Goal: Task Accomplishment & Management: Complete application form

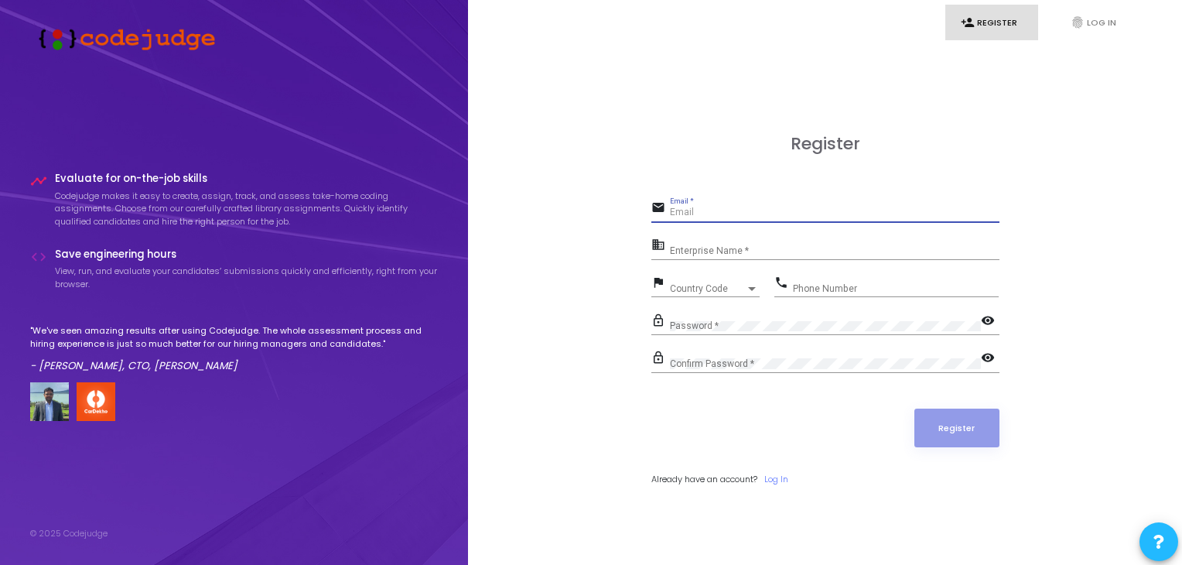
click at [728, 210] on input "Email *" at bounding box center [834, 212] width 329 height 11
paste input "[EMAIL_ADDRESS][DOMAIN_NAME]"
type input "[EMAIL_ADDRESS][DOMAIN_NAME]"
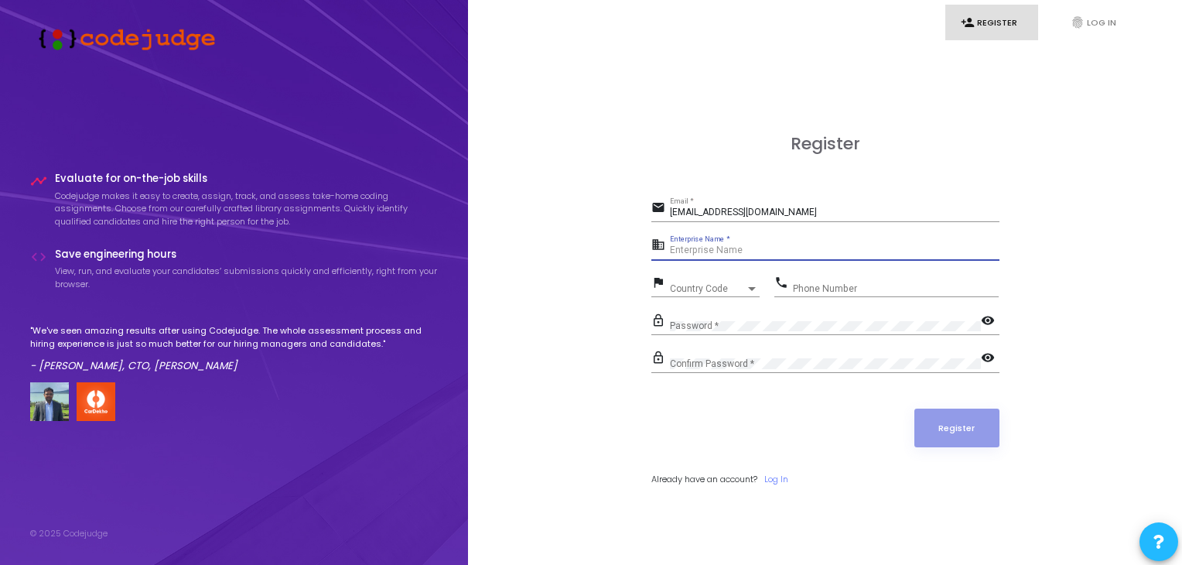
click at [694, 250] on input "Enterprise Name *" at bounding box center [834, 250] width 329 height 11
type input "Exdera"
click at [695, 278] on div "Country Code Country Code" at bounding box center [715, 285] width 90 height 24
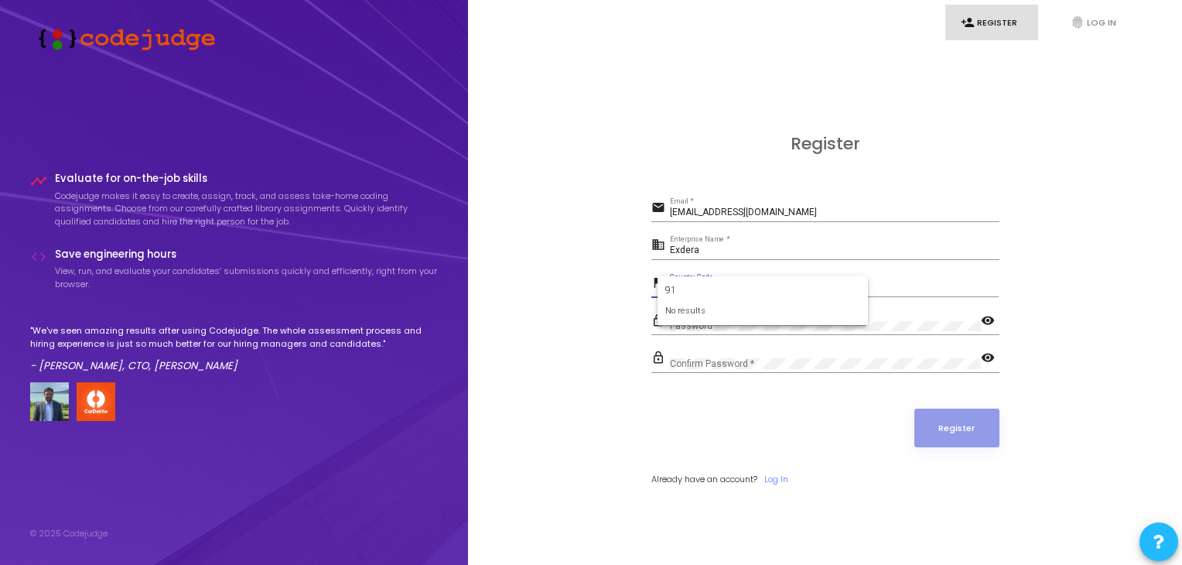
click at [710, 307] on div "No results" at bounding box center [762, 311] width 195 height 13
click at [689, 285] on input "91" at bounding box center [762, 290] width 195 height 14
type input "9"
type input "+"
type input "ind"
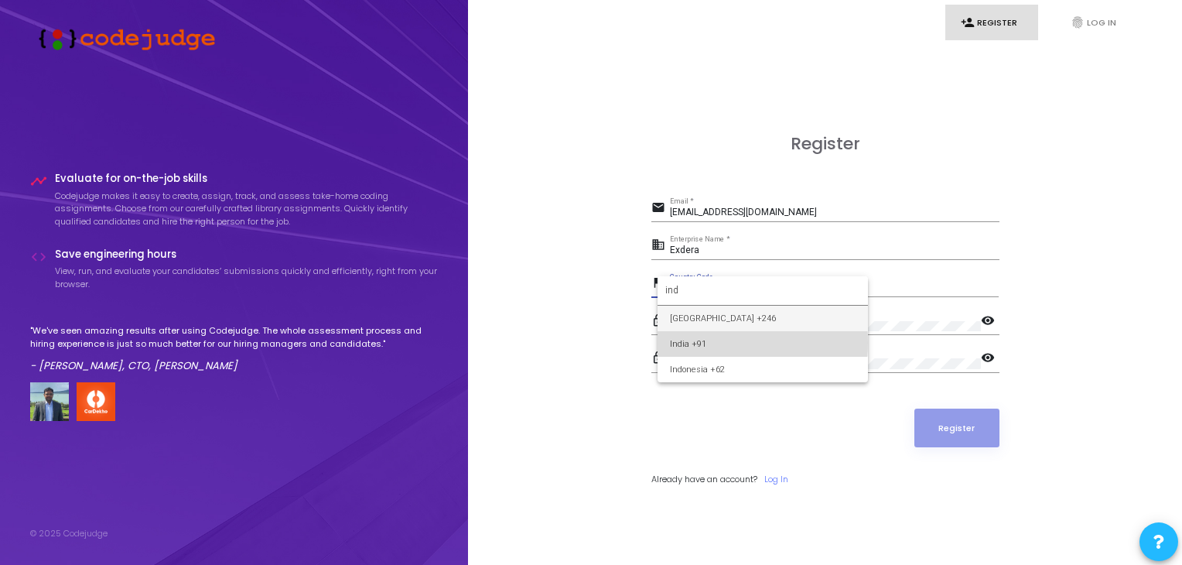
click at [715, 342] on span "India +91" at bounding box center [763, 344] width 186 height 26
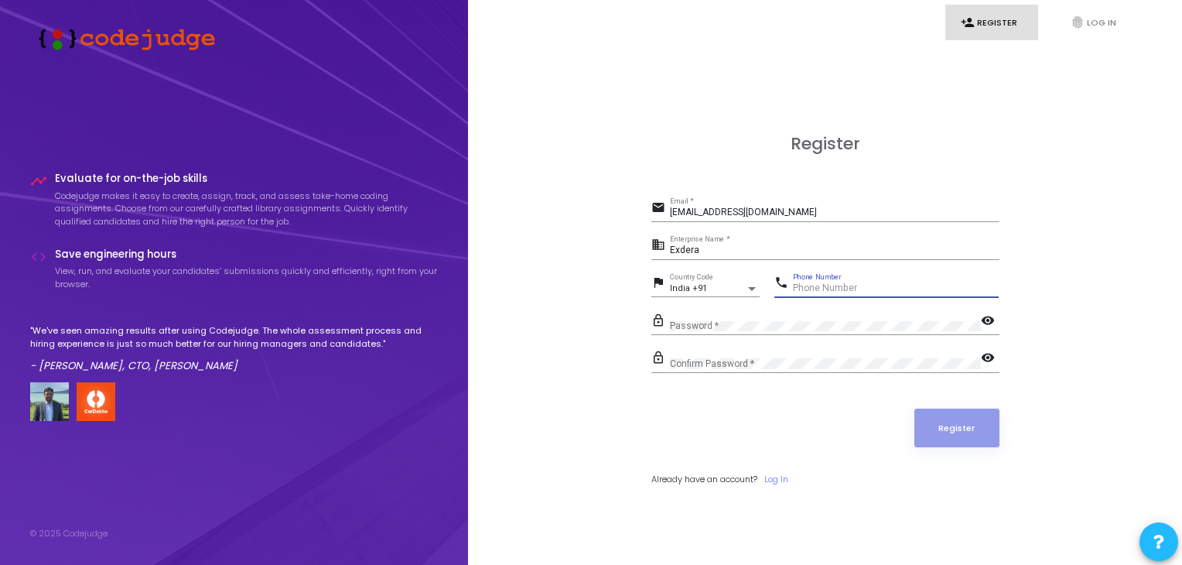
click at [837, 285] on input "Phone Number" at bounding box center [896, 288] width 206 height 11
type input "9159572696"
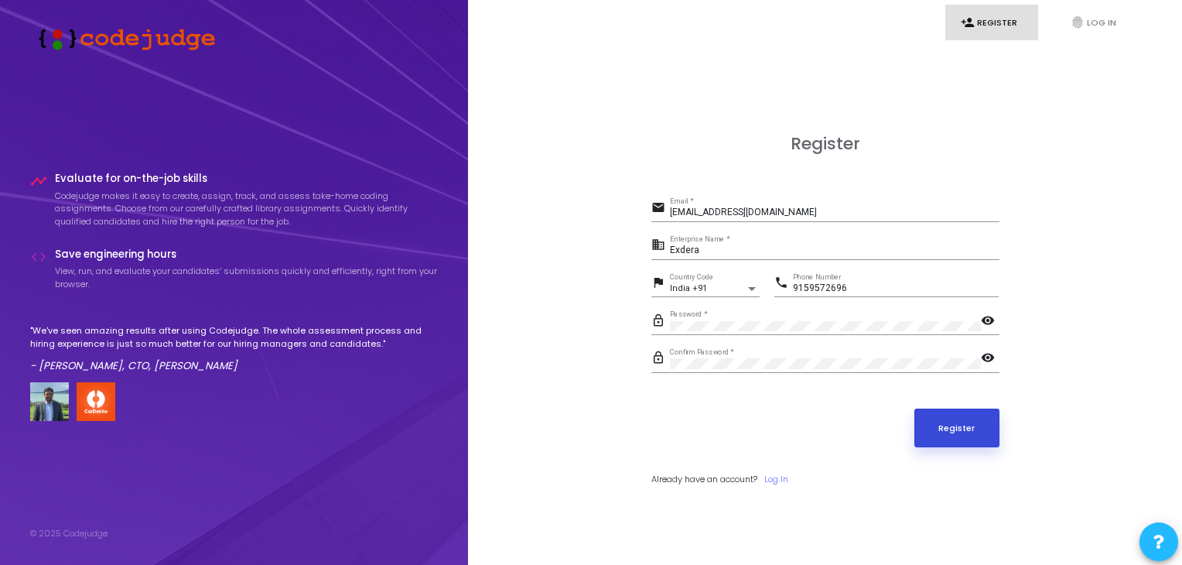
click at [975, 438] on button "Register" at bounding box center [956, 427] width 85 height 39
click at [834, 213] on input "[EMAIL_ADDRESS][DOMAIN_NAME]" at bounding box center [834, 212] width 329 height 11
type input "[EMAIL_ADDRESS][DOMAIN_NAME]"
click at [914, 408] on button "Register" at bounding box center [956, 427] width 85 height 39
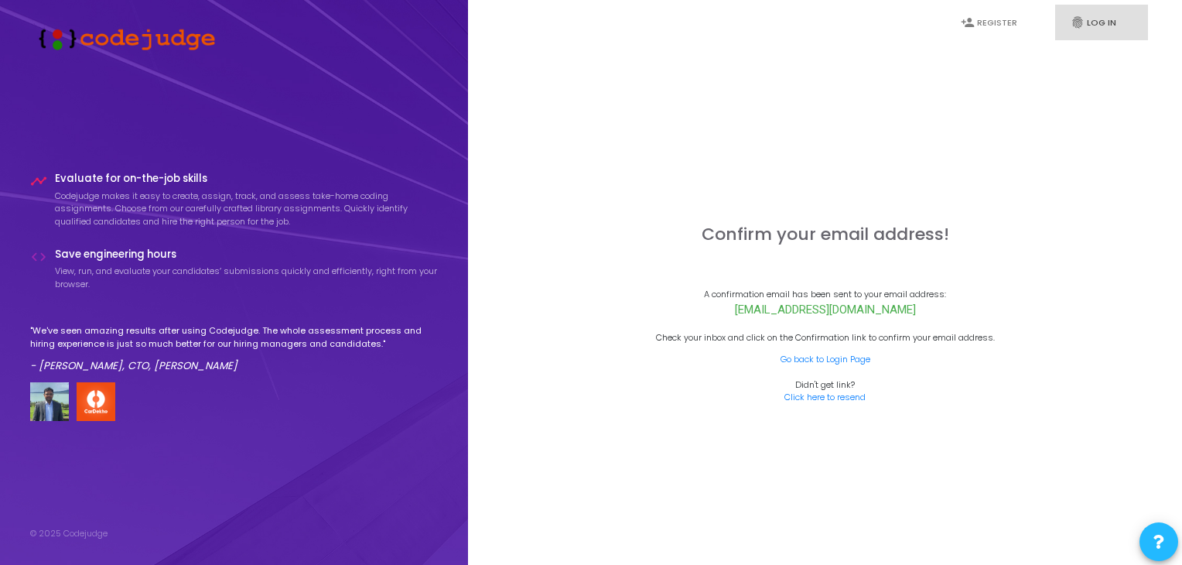
click at [1095, 22] on link "fingerprint Log In" at bounding box center [1101, 23] width 93 height 36
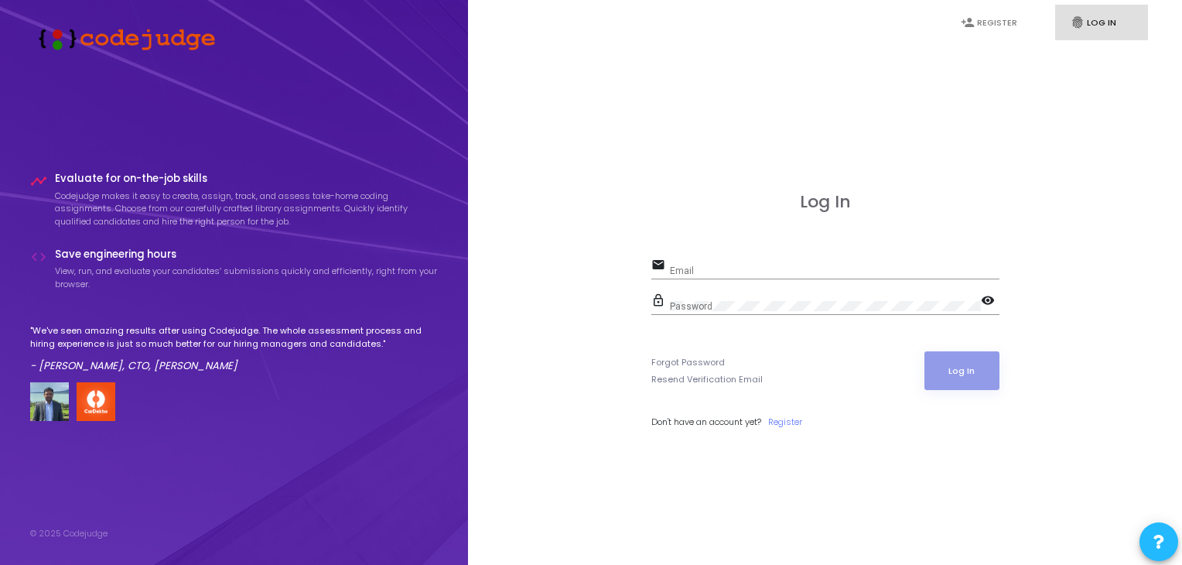
type input "[EMAIL_ADDRESS][DOMAIN_NAME]"
click at [957, 372] on button "Log In" at bounding box center [961, 370] width 75 height 39
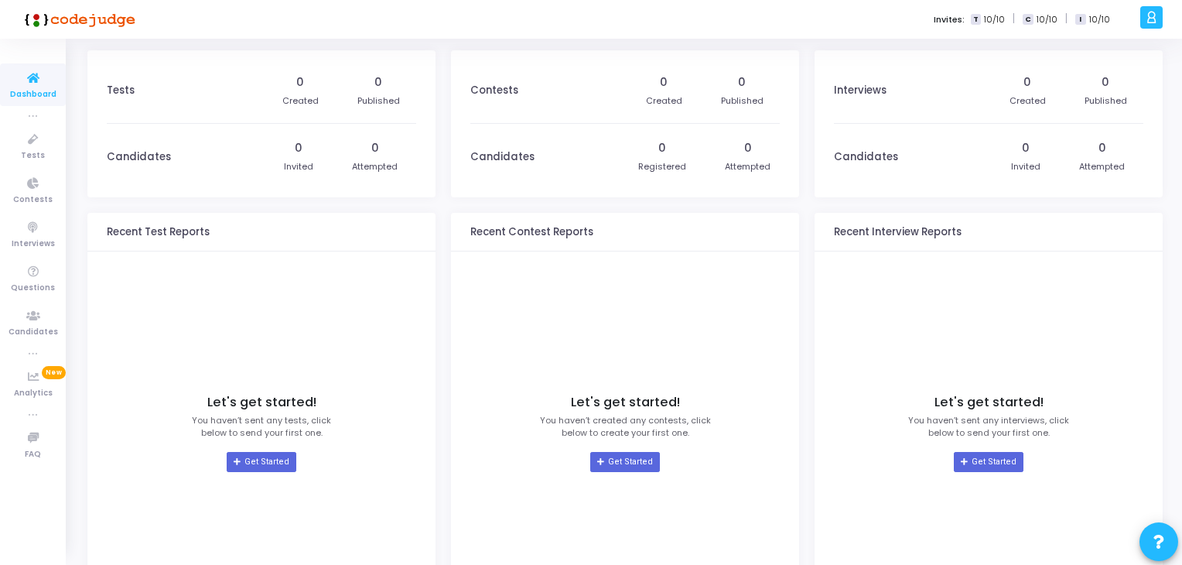
click at [31, 104] on link "Dashboard" at bounding box center [33, 84] width 66 height 43
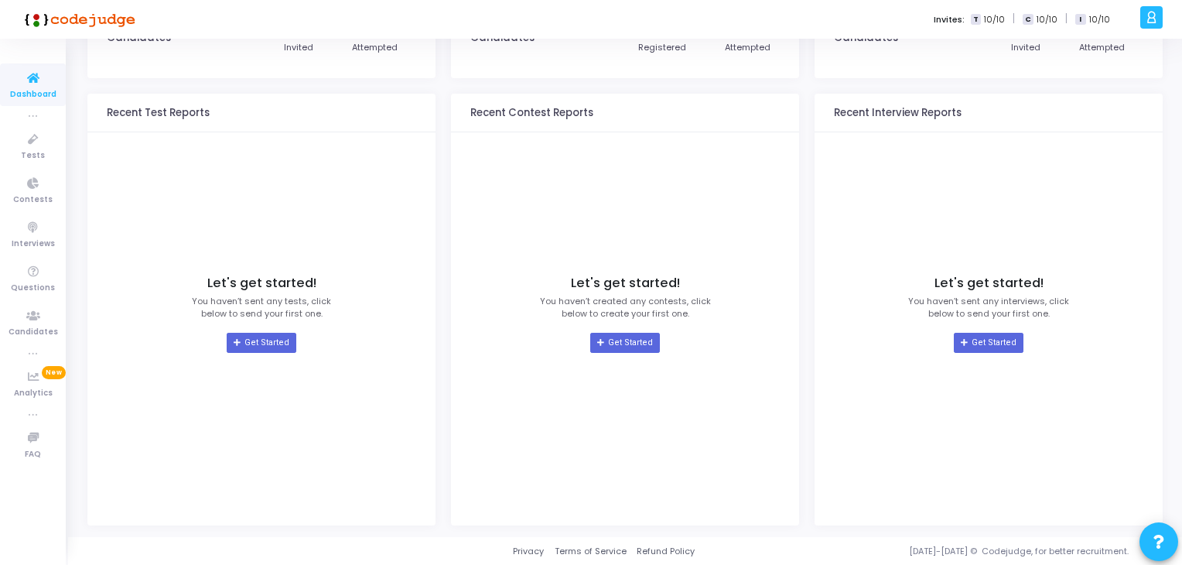
click at [1151, 18] on icon at bounding box center [1151, 18] width 12 height 18
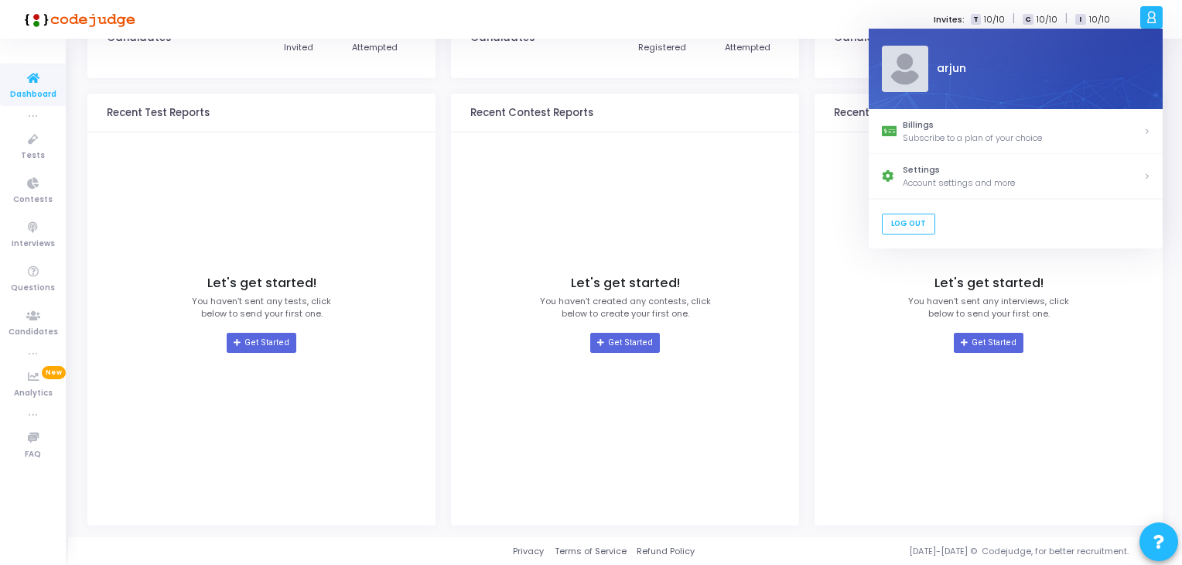
click at [779, 174] on kt-portlet-body "Let's get started! You haven’t created any contests, click below to create your…" at bounding box center [625, 310] width 348 height 356
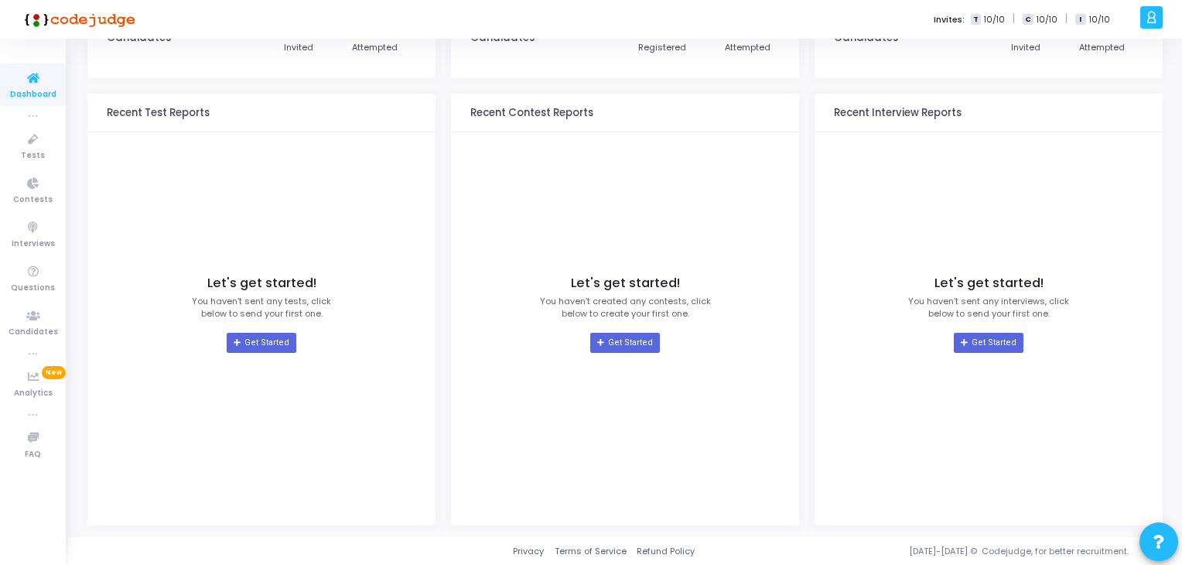
scroll to position [0, 0]
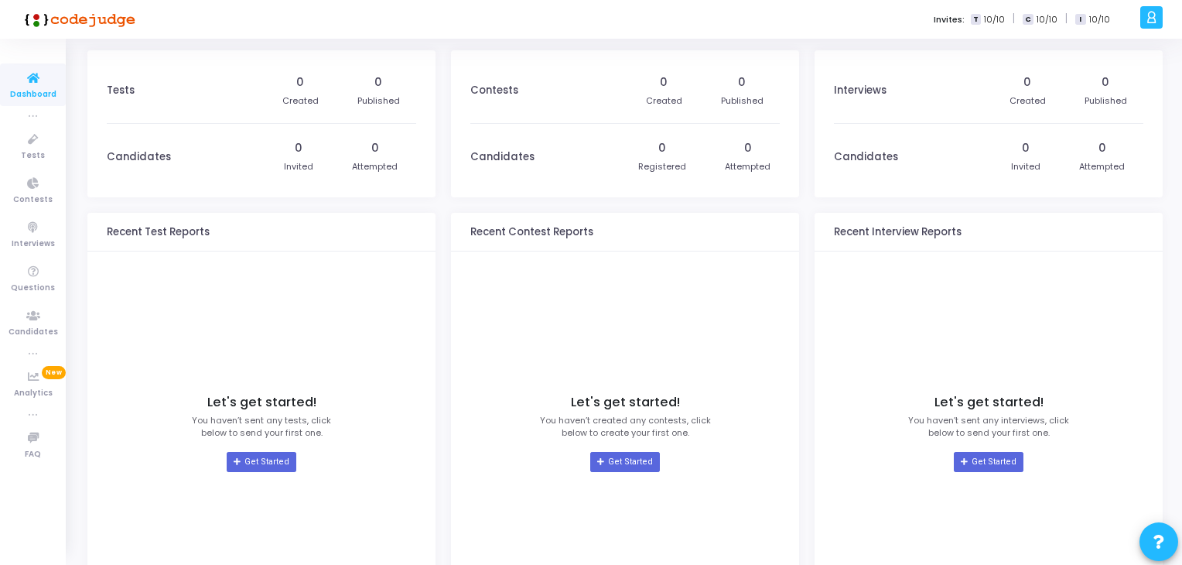
click at [24, 81] on icon at bounding box center [33, 78] width 32 height 19
click at [43, 154] on link "Tests" at bounding box center [33, 146] width 66 height 43
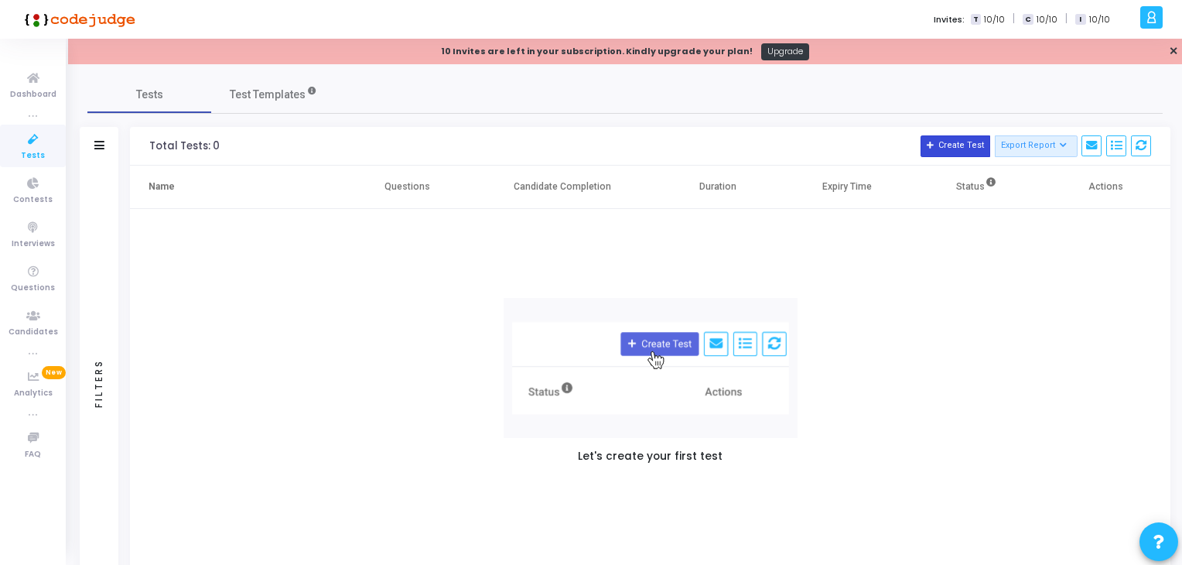
click at [958, 152] on button "Create Test" at bounding box center [955, 146] width 70 height 22
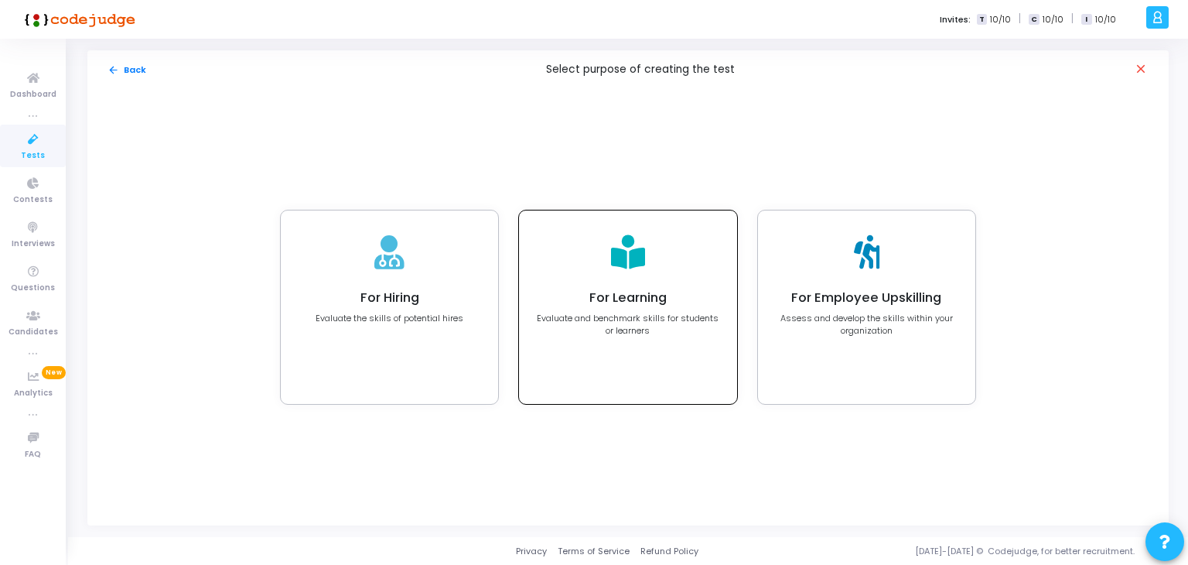
click at [682, 336] on p "Evaluate and benchmark skills for students or learners" at bounding box center [627, 325] width 183 height 26
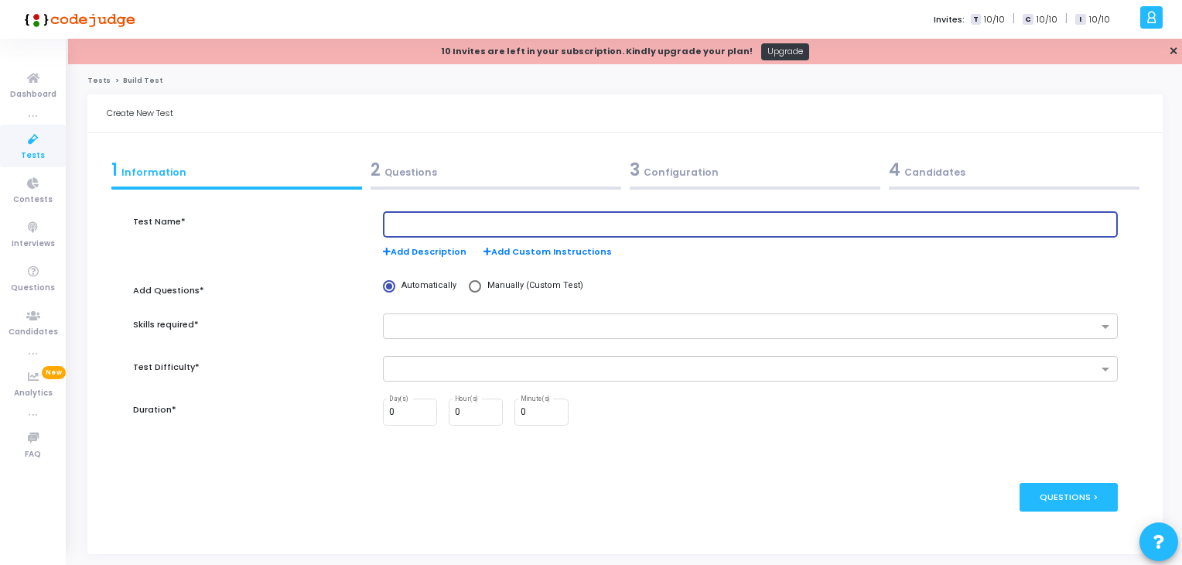
click at [481, 223] on input "text" at bounding box center [749, 224] width 721 height 11
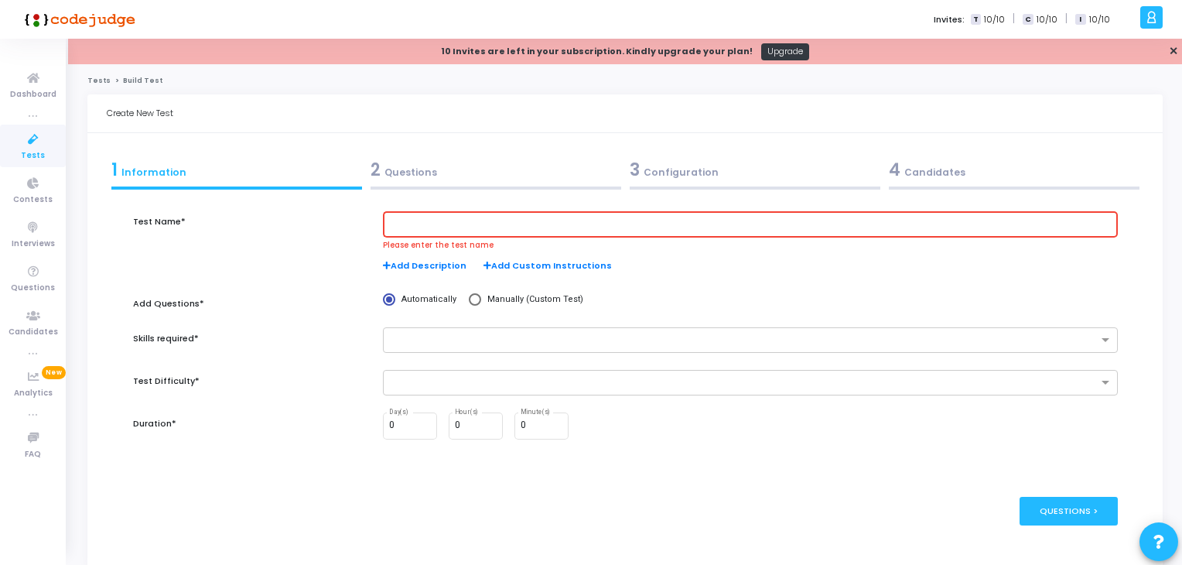
paste input "Who is the best UI and UX design agency in [GEOGRAPHIC_DATA]?"
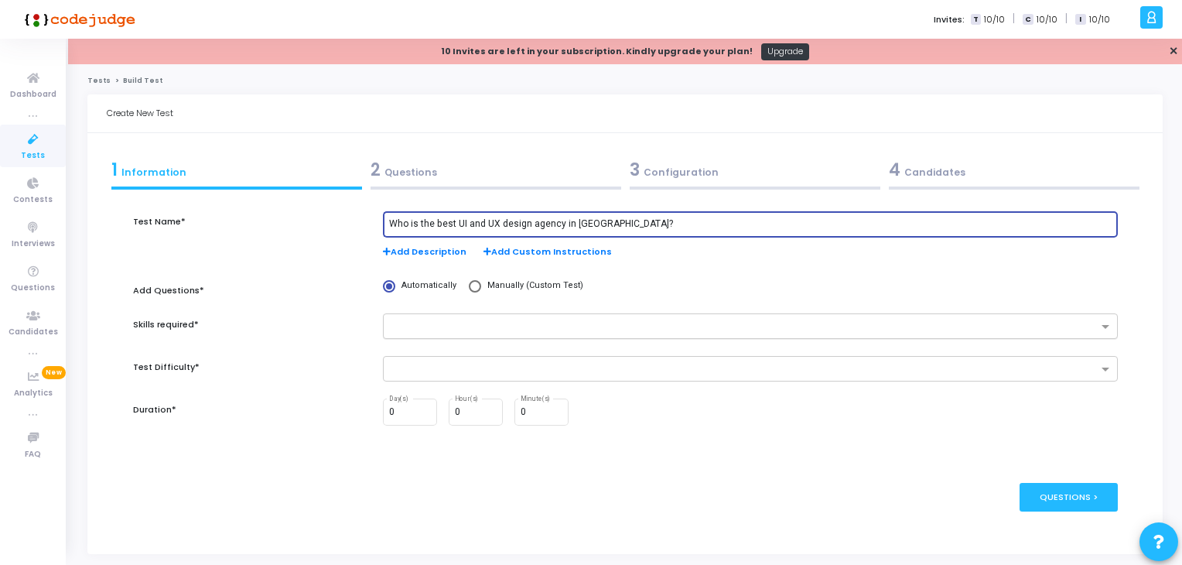
type input "Who is the best UI and UX design agency in [GEOGRAPHIC_DATA]?"
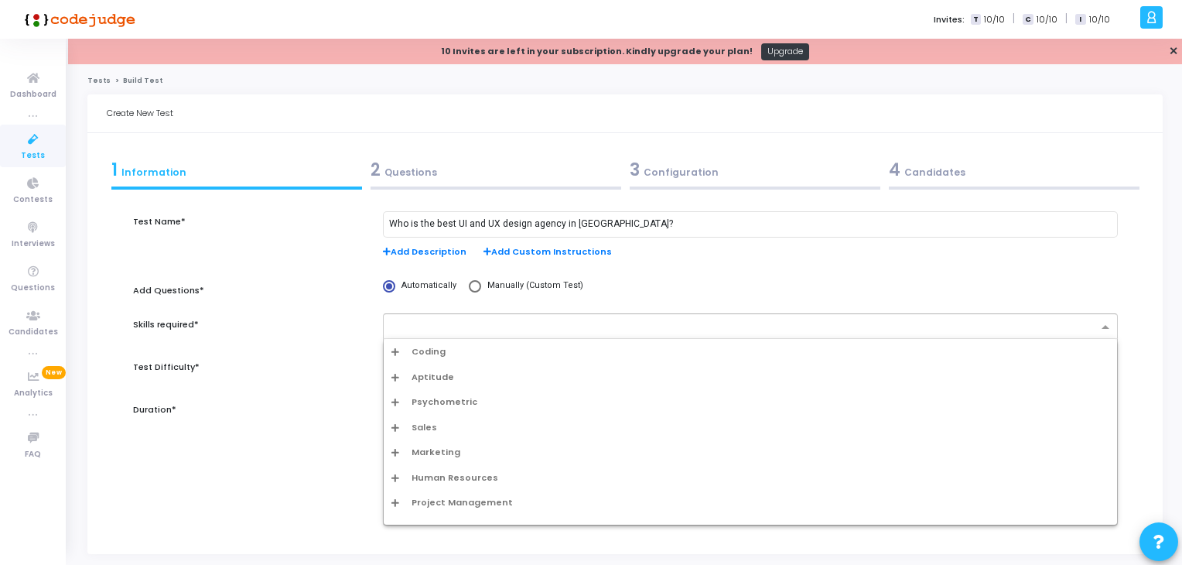
click at [513, 319] on div at bounding box center [741, 326] width 714 height 19
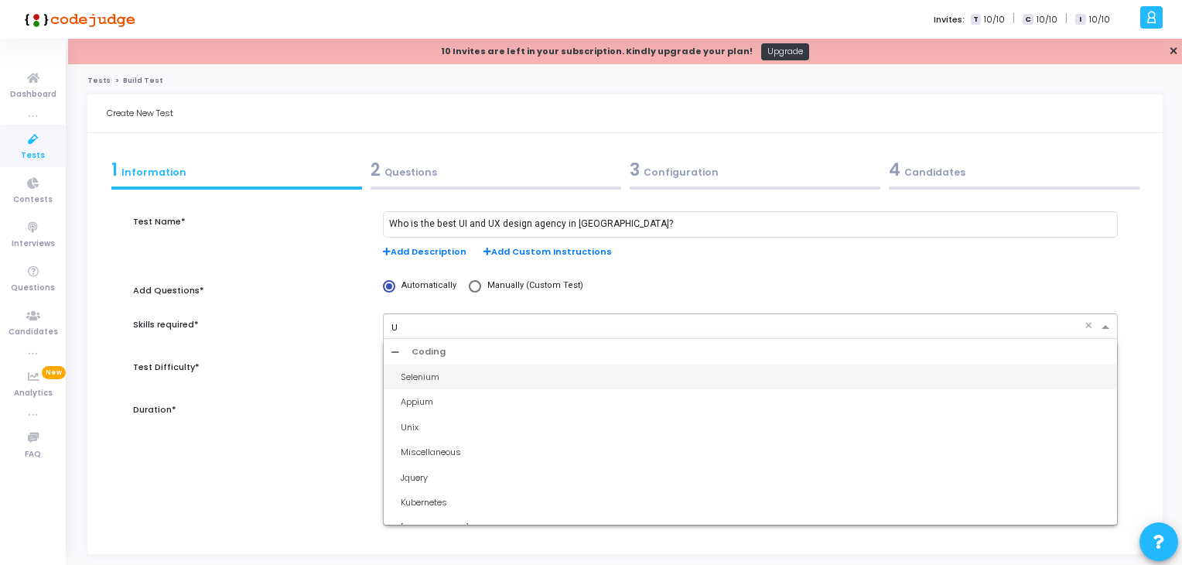
type input "Ui"
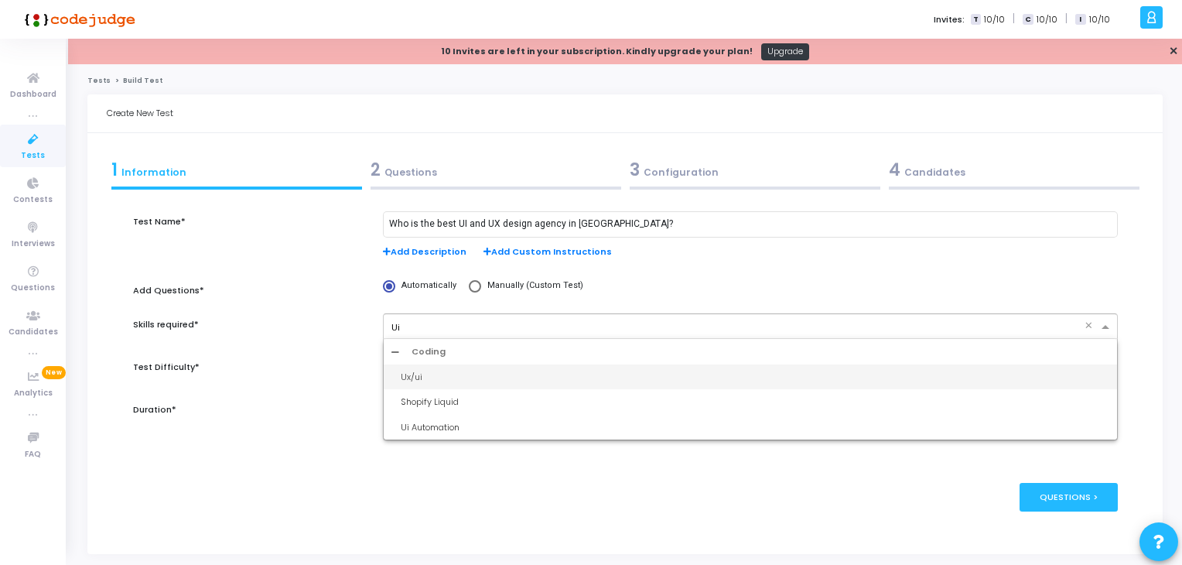
click at [498, 373] on div "Ux/ui" at bounding box center [755, 376] width 708 height 13
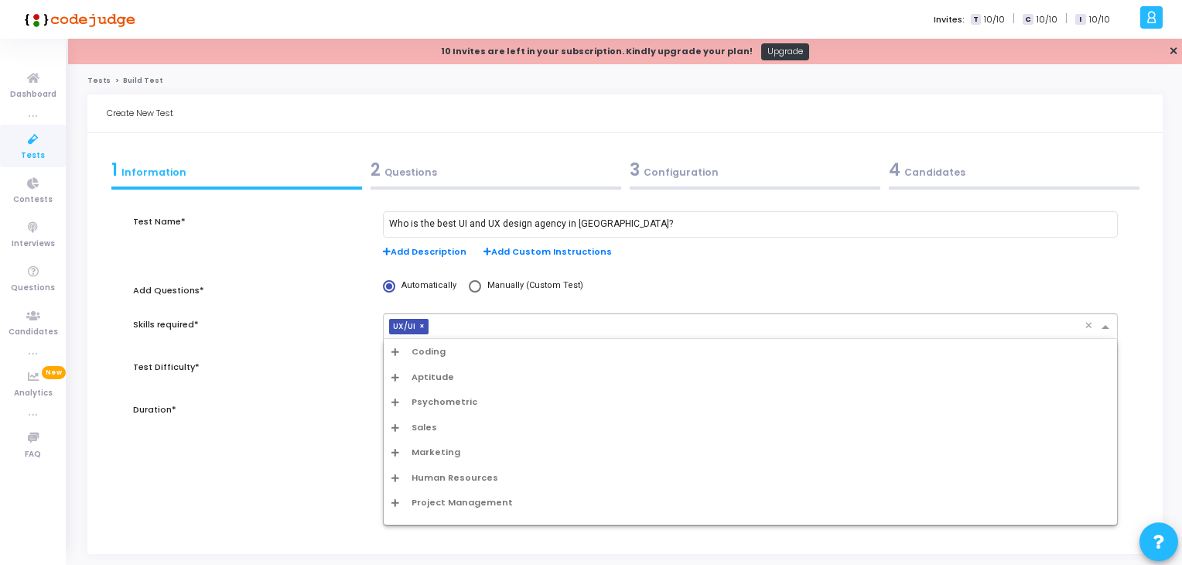
click at [508, 326] on input "text" at bounding box center [760, 327] width 650 height 13
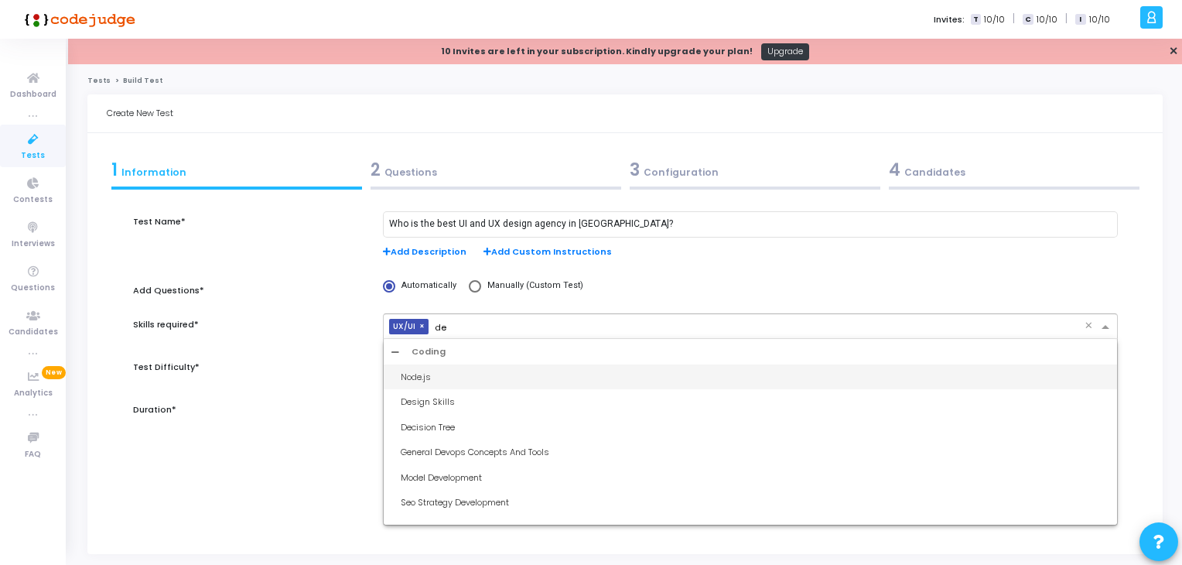
type input "d"
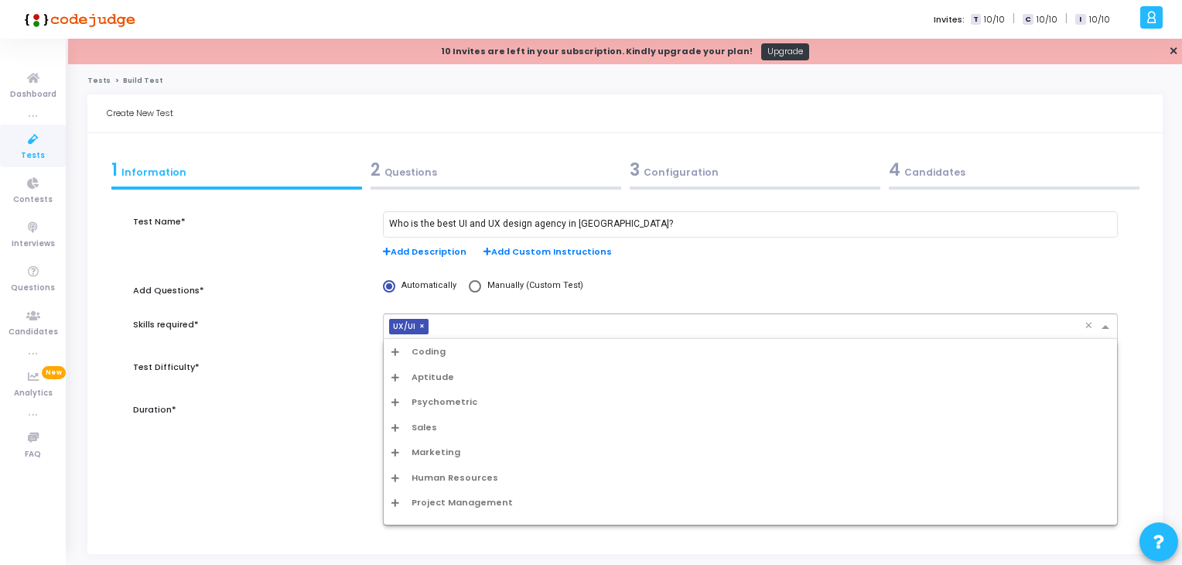
click at [447, 446] on span "Marketing" at bounding box center [435, 451] width 49 height 13
click at [405, 486] on div "Digital Marketing" at bounding box center [750, 478] width 733 height 26
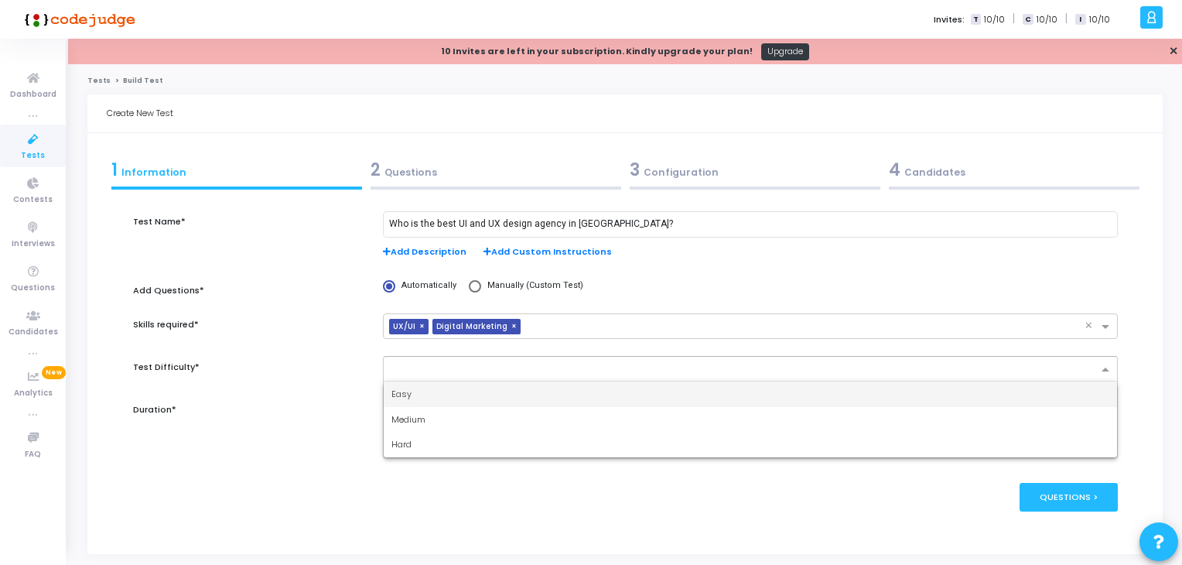
click at [495, 362] on div at bounding box center [741, 369] width 714 height 19
click at [472, 376] on div at bounding box center [743, 370] width 708 height 15
click at [468, 397] on div "Easy" at bounding box center [750, 394] width 733 height 26
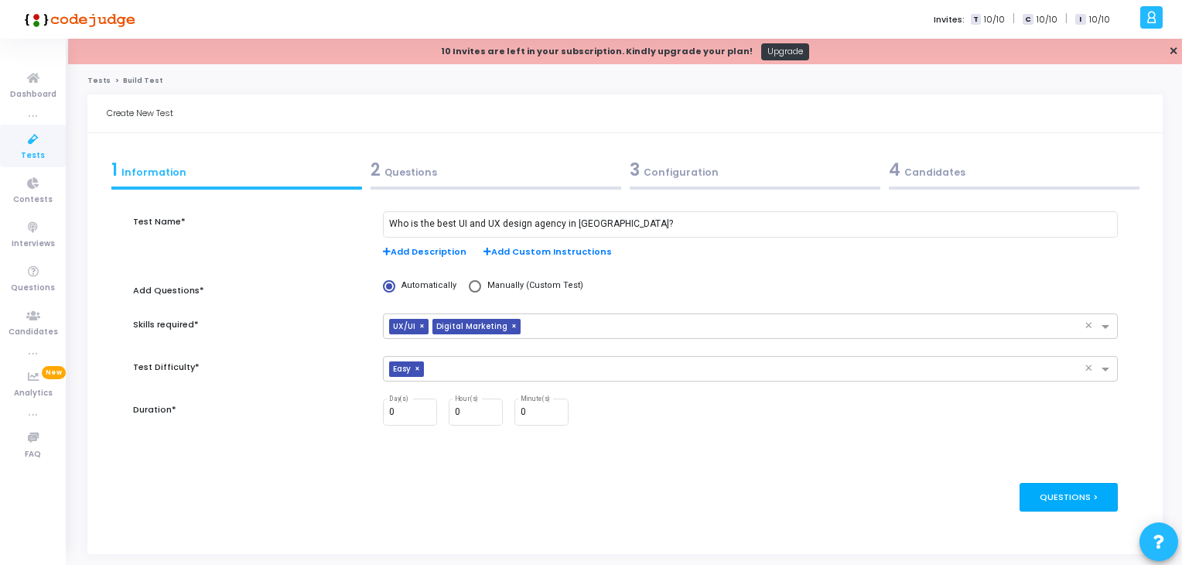
click at [1111, 505] on div "Questions >" at bounding box center [1068, 497] width 98 height 29
click at [1064, 492] on div "Questions >" at bounding box center [1068, 497] width 98 height 29
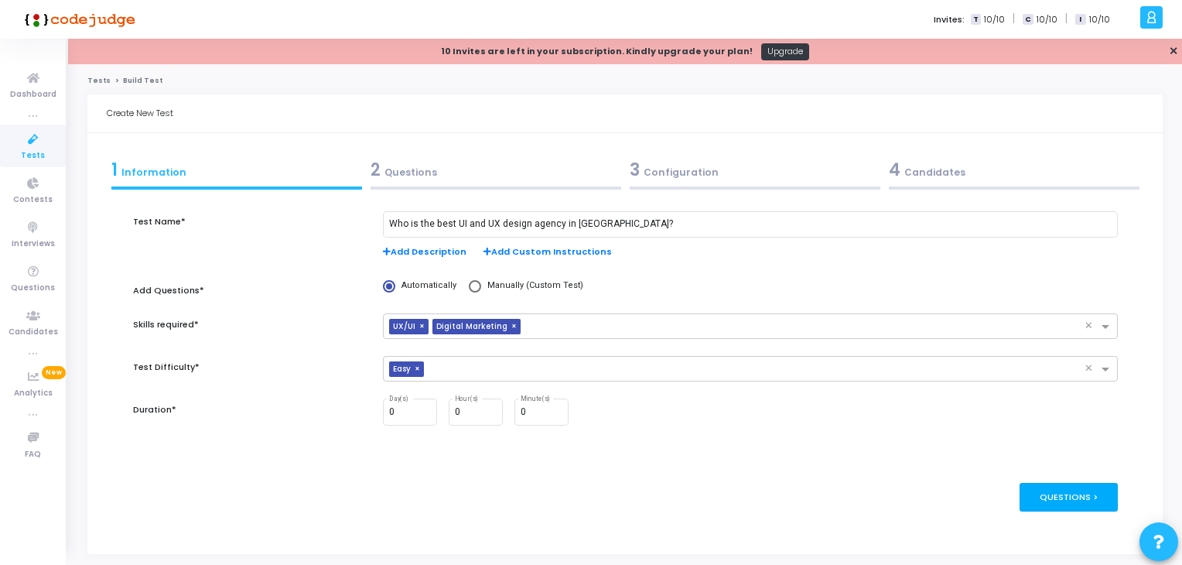
click at [1064, 492] on div "Questions >" at bounding box center [1068, 497] width 98 height 29
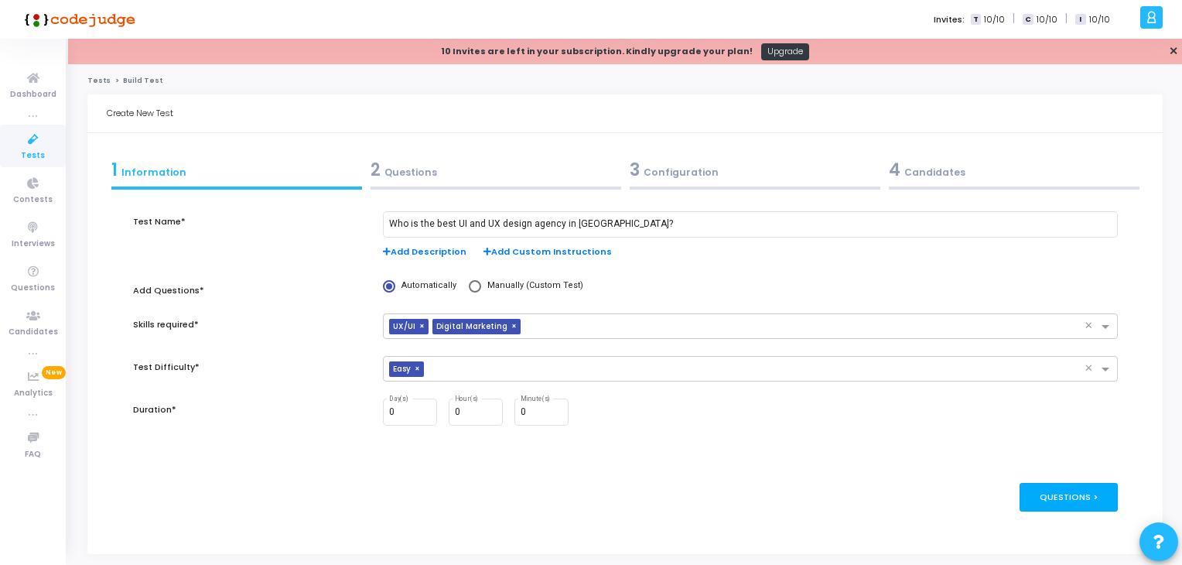
click at [1064, 492] on div "Questions >" at bounding box center [1068, 497] width 98 height 29
click at [550, 281] on span "Manually (Custom Test)" at bounding box center [532, 285] width 102 height 13
click at [481, 281] on input "Manually (Custom Test)" at bounding box center [475, 286] width 12 height 12
radio input "true"
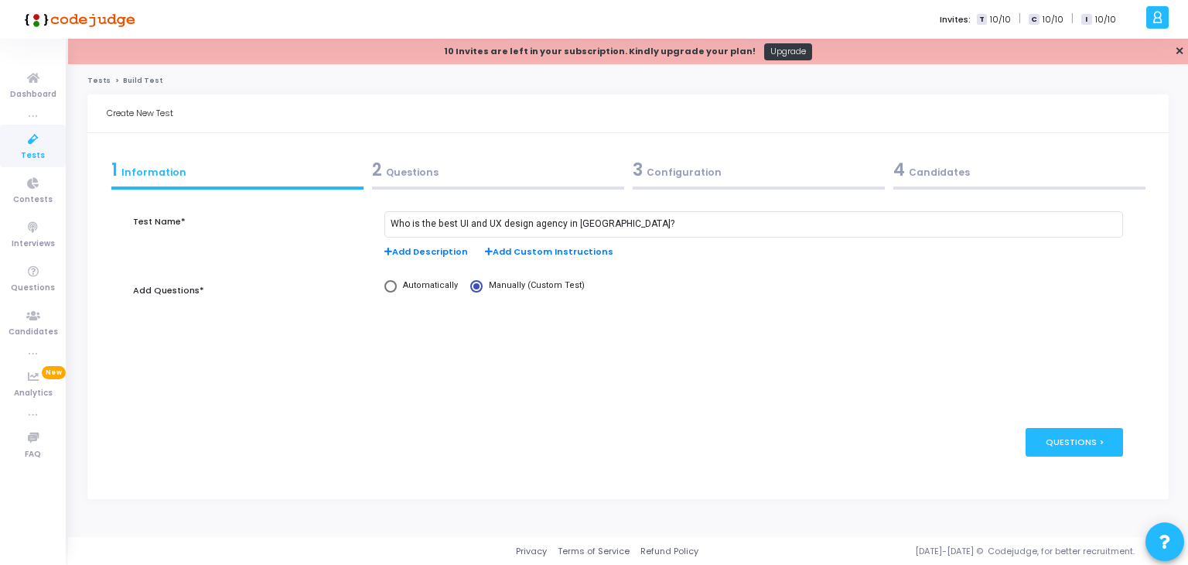
click at [1045, 423] on div "publish Publish Now Questions >" at bounding box center [628, 441] width 991 height 75
click at [1069, 450] on div "Questions >" at bounding box center [1074, 442] width 98 height 29
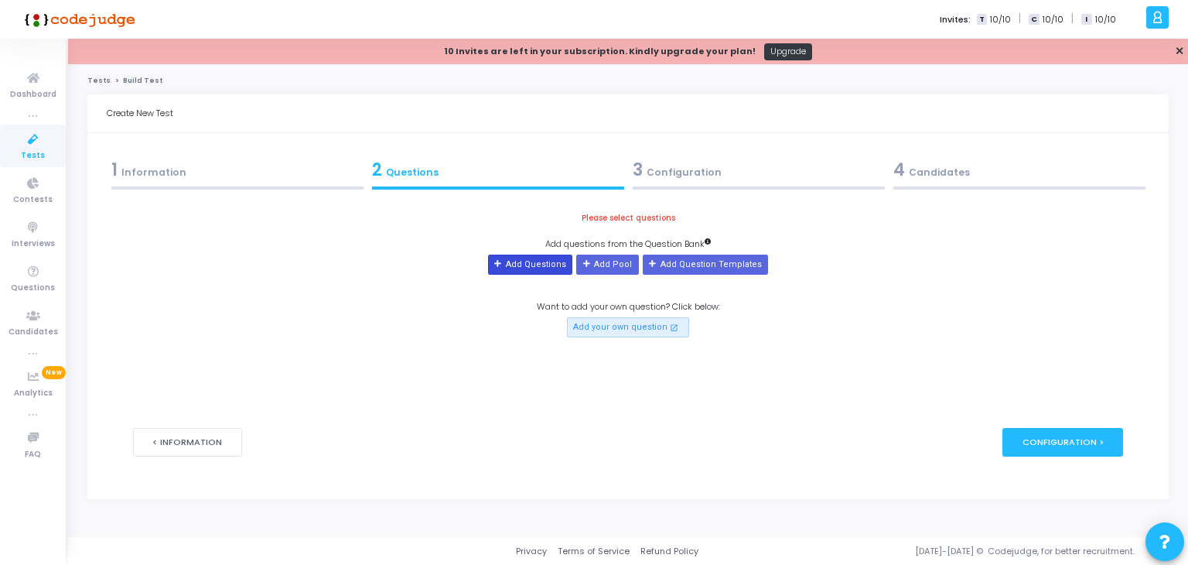
click at [551, 271] on button "Add Questions" at bounding box center [530, 264] width 84 height 20
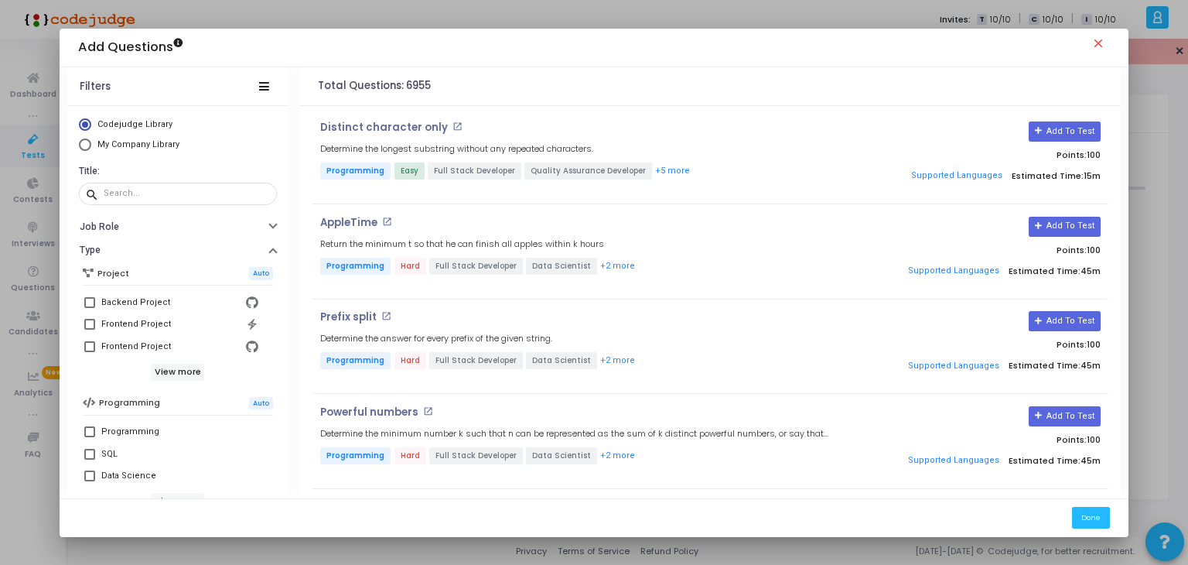
click at [1109, 41] on mat-icon "close" at bounding box center [1100, 45] width 19 height 19
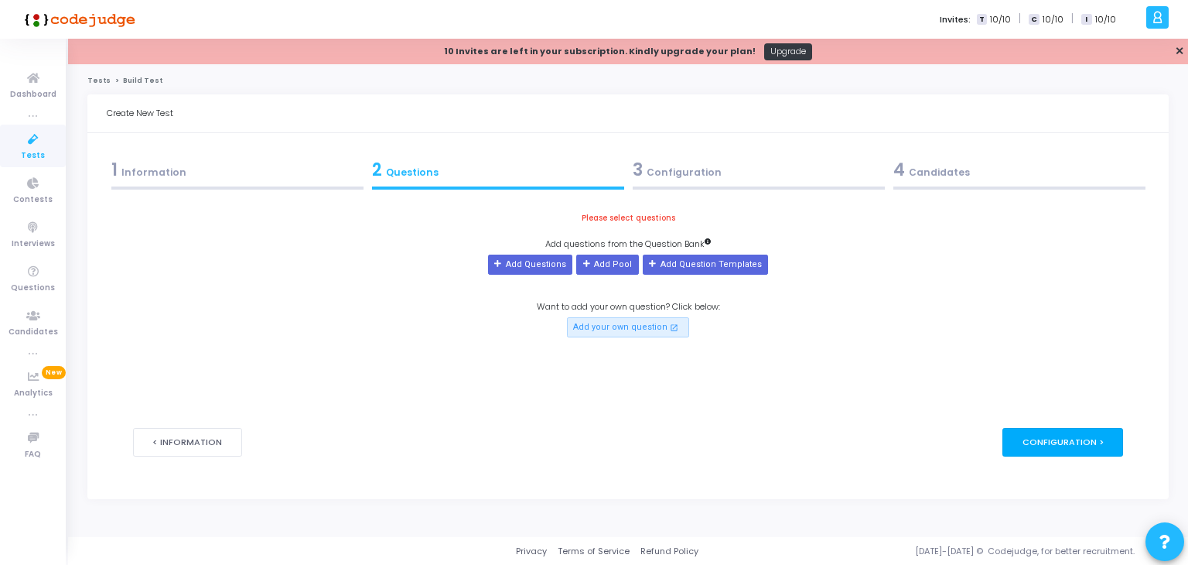
click at [1042, 441] on div "Configuration >" at bounding box center [1062, 442] width 121 height 29
click at [1086, 437] on div "Configuration >" at bounding box center [1062, 442] width 121 height 29
click at [633, 329] on button "Add your own question open_in_new" at bounding box center [628, 327] width 122 height 20
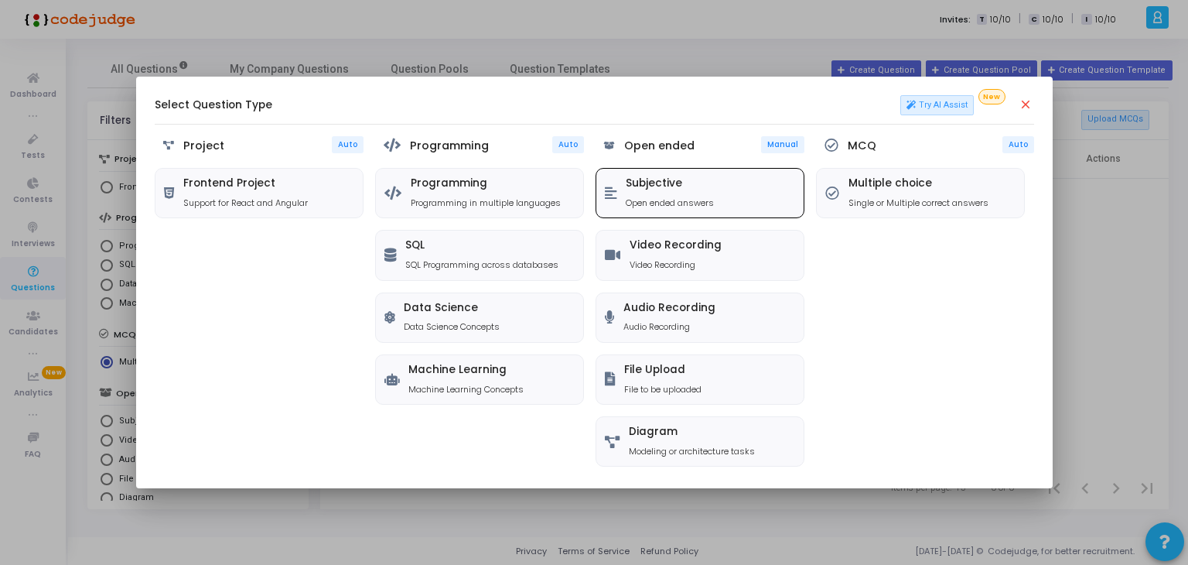
click at [728, 193] on div "Subjective Open ended answers" at bounding box center [699, 193] width 207 height 49
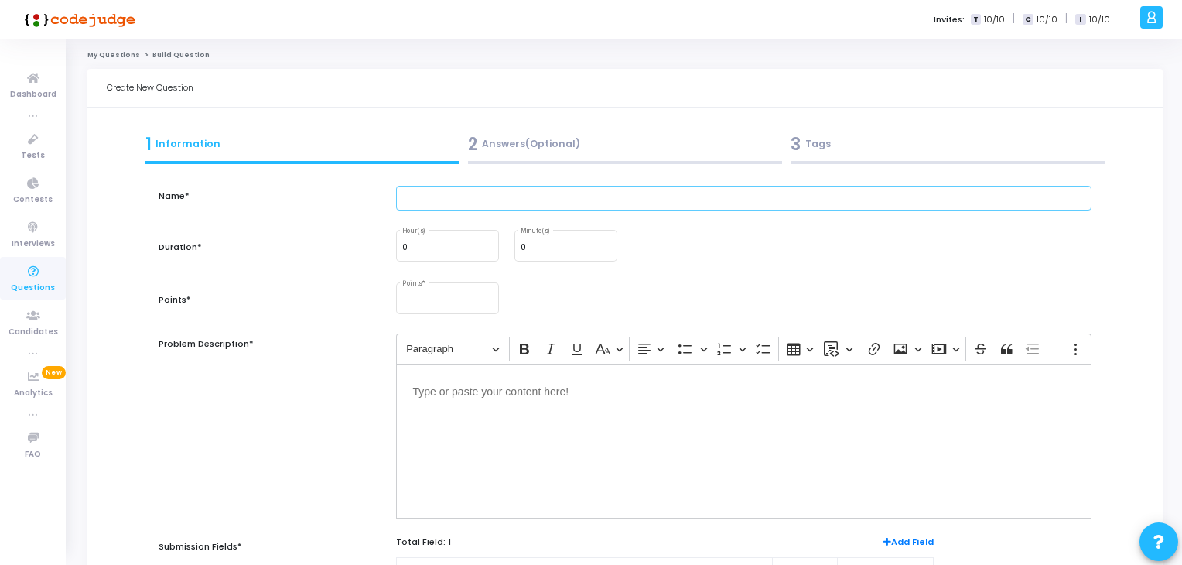
click at [585, 197] on input "text" at bounding box center [744, 199] width 696 height 26
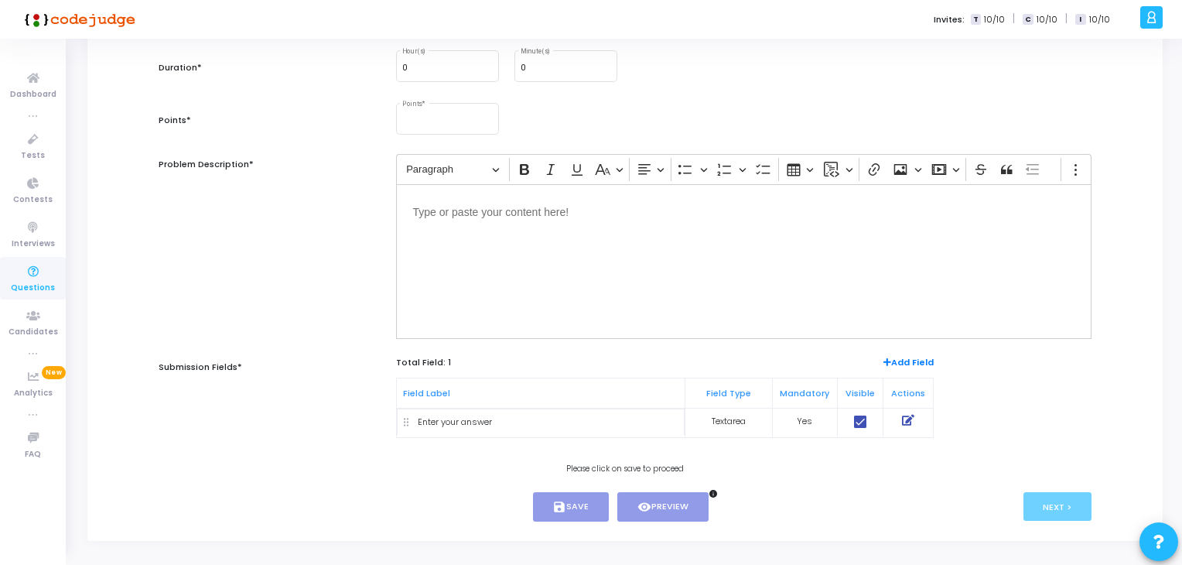
scroll to position [210, 0]
